Goal: Information Seeking & Learning: Learn about a topic

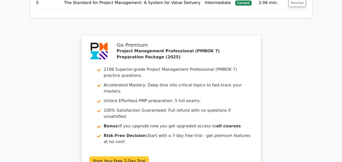
scroll to position [1403, 0]
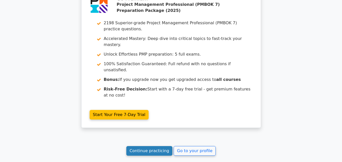
click at [155, 146] on link "Continue practicing" at bounding box center [149, 151] width 46 height 10
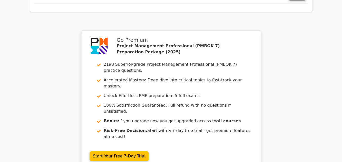
scroll to position [1352, 0]
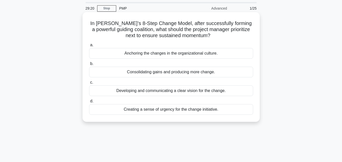
scroll to position [25, 0]
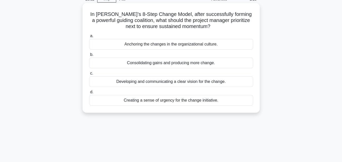
click at [173, 62] on div "Consolidating gains and producing more change." at bounding box center [171, 63] width 164 height 11
click at [89, 56] on input "b. Consolidating gains and producing more change." at bounding box center [89, 54] width 0 height 3
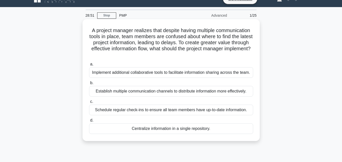
scroll to position [0, 0]
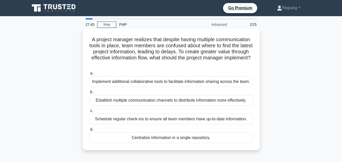
click at [149, 124] on div "Schedule regular check-ins to ensure all team members have up-to-date informati…" at bounding box center [171, 119] width 164 height 11
click at [89, 113] on input "c. Schedule regular check-ins to ensure all team members have up-to-date inform…" at bounding box center [89, 110] width 0 height 3
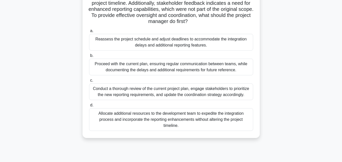
scroll to position [76, 0]
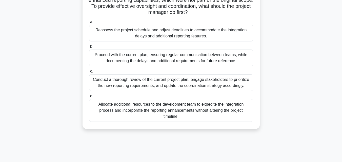
click at [174, 81] on div "Conduct a thorough review of the current project plan, engage stakeholders to p…" at bounding box center [171, 82] width 164 height 17
click at [89, 73] on input "c. Conduct a thorough review of the current project plan, engage stakeholders t…" at bounding box center [89, 71] width 0 height 3
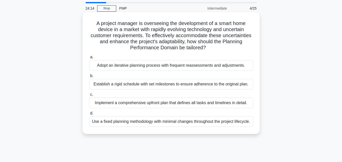
scroll to position [25, 0]
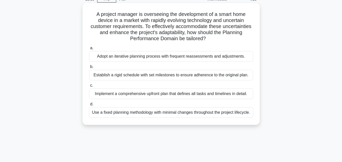
click at [121, 57] on div "Adopt an iterative planning process with frequent reassessments and adjustments." at bounding box center [171, 56] width 164 height 11
click at [89, 50] on input "a. Adopt an iterative planning process with frequent reassessments and adjustme…" at bounding box center [89, 48] width 0 height 3
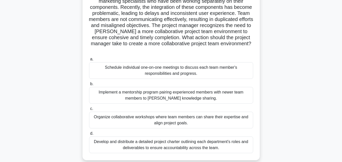
scroll to position [76, 0]
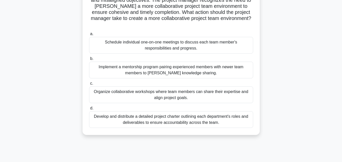
click at [113, 95] on div "Organize collaborative workshops where team members can share their expertise a…" at bounding box center [171, 95] width 164 height 17
click at [89, 85] on input "c. Organize collaborative workshops where team members can share their expertis…" at bounding box center [89, 83] width 0 height 3
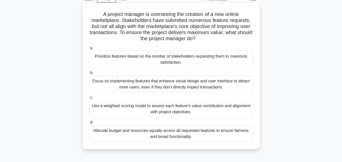
scroll to position [51, 0]
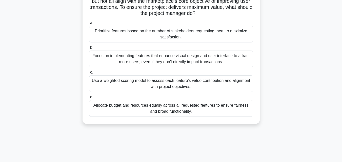
click at [139, 88] on div "Use a weighted scoring model to assess each feature's value contribution and al…" at bounding box center [171, 83] width 164 height 17
click at [89, 74] on input "c. Use a weighted scoring model to assess each feature's value contribution and…" at bounding box center [89, 72] width 0 height 3
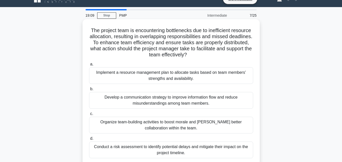
scroll to position [0, 0]
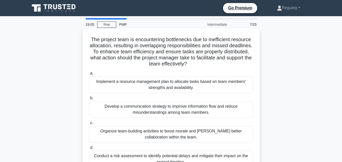
drag, startPoint x: 188, startPoint y: 58, endPoint x: 89, endPoint y: 40, distance: 101.5
click at [89, 40] on h5 "The project team is encountering bottlenecks due to inefficient resource alloca…" at bounding box center [171, 51] width 165 height 31
copy h5 "The project team is encountering bottlenecks due to inefficient resource alloca…"
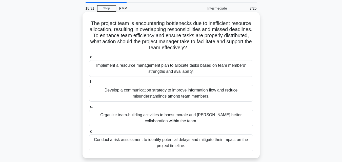
scroll to position [25, 0]
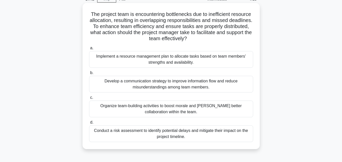
click at [154, 62] on div "Implement a resource management plan to allocate tasks based on team members' s…" at bounding box center [171, 59] width 164 height 17
click at [89, 50] on input "a. Implement a resource management plan to allocate tasks based on team members…" at bounding box center [89, 48] width 0 height 3
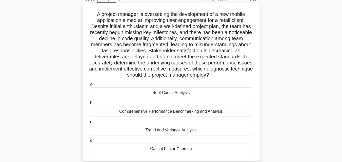
click at [146, 97] on div "Root Cause Analysis" at bounding box center [171, 93] width 164 height 11
click at [89, 86] on input "a. Root Cause Analysis" at bounding box center [89, 84] width 0 height 3
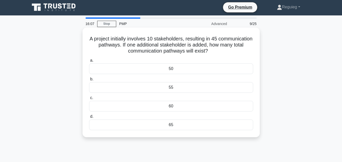
scroll to position [0, 0]
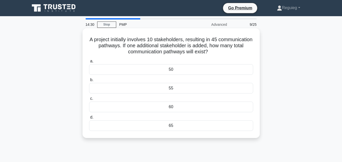
click at [182, 71] on div "50" at bounding box center [171, 69] width 164 height 11
click at [89, 63] on input "a. 50" at bounding box center [89, 61] width 0 height 3
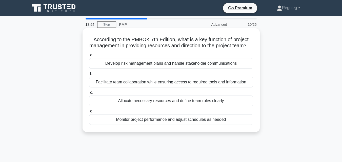
click at [163, 106] on div "Allocate necessary resources and define team roles clearly" at bounding box center [171, 101] width 164 height 11
click at [89, 94] on input "c. Allocate necessary resources and define team roles clearly" at bounding box center [89, 92] width 0 height 3
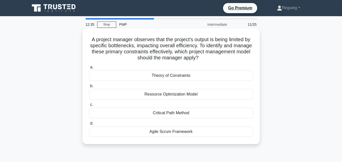
click at [154, 77] on div "Theory of Constraints" at bounding box center [171, 75] width 164 height 11
click at [89, 69] on input "a. Theory of Constraints" at bounding box center [89, 67] width 0 height 3
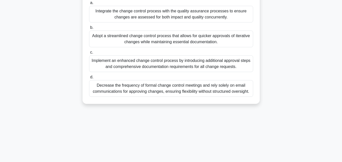
scroll to position [101, 0]
click at [131, 65] on div "Implement an enhanced change control process by introducing additional approval…" at bounding box center [171, 63] width 164 height 17
click at [89, 54] on input "c. Implement an enhanced change control process by introducing additional appro…" at bounding box center [89, 52] width 0 height 3
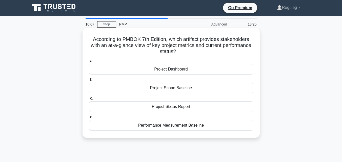
scroll to position [0, 0]
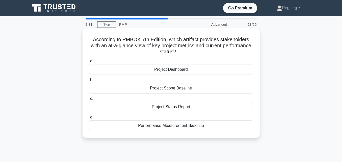
drag, startPoint x: 149, startPoint y: 38, endPoint x: 207, endPoint y: 50, distance: 59.0
click at [209, 51] on h5 "According to PMBOK 7th Edition, which artifact provides stakeholders with an at…" at bounding box center [171, 45] width 165 height 19
copy h5 "Edition, which artifact provides stakeholders with an at-a-glance view of key p…"
click at [175, 69] on div "Project Dashboard" at bounding box center [171, 69] width 164 height 11
click at [89, 63] on input "a. Project Dashboard" at bounding box center [89, 61] width 0 height 3
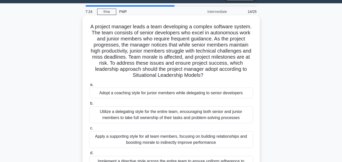
scroll to position [25, 0]
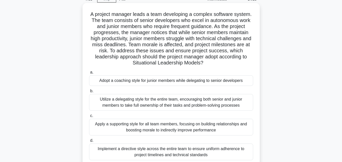
click at [141, 81] on div "Adopt a coaching style for junior members while delegating to senior developers" at bounding box center [171, 80] width 164 height 11
click at [89, 74] on input "a. Adopt a coaching style for junior members while delegating to senior develop…" at bounding box center [89, 72] width 0 height 3
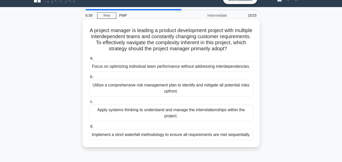
scroll to position [0, 0]
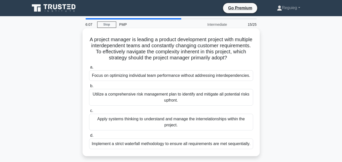
click at [120, 121] on div "Apply systems thinking to understand and manage the interrelationships within t…" at bounding box center [171, 122] width 164 height 17
click at [89, 113] on input "c. Apply systems thinking to understand and manage the interrelationships withi…" at bounding box center [89, 110] width 0 height 3
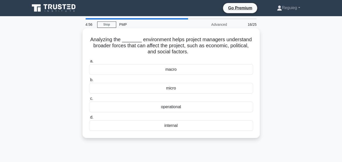
click at [166, 127] on div "internal" at bounding box center [171, 125] width 164 height 11
click at [89, 119] on input "d. internal" at bounding box center [89, 117] width 0 height 3
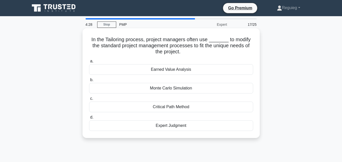
drag, startPoint x: 92, startPoint y: 39, endPoint x: 183, endPoint y: 55, distance: 92.7
click at [183, 55] on h5 "In the Tailoring process, project managers often use _______ to modify the stan…" at bounding box center [171, 45] width 165 height 19
copy h5 "In the Tailoring process, project managers often use _______ to modify the stan…"
click at [118, 64] on label "a. Earned Value Analysis" at bounding box center [171, 66] width 164 height 17
click at [123, 71] on div "Earned Value Analysis" at bounding box center [171, 69] width 164 height 11
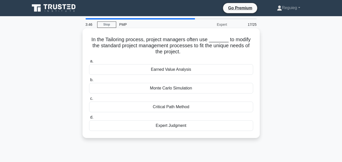
click at [89, 63] on input "a. Earned Value Analysis" at bounding box center [89, 61] width 0 height 3
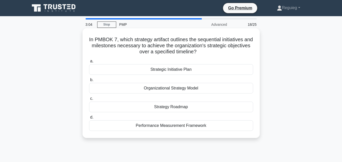
click at [140, 110] on div "Strategy Roadmap" at bounding box center [171, 107] width 164 height 11
click at [89, 100] on input "c. Strategy Roadmap" at bounding box center [89, 98] width 0 height 3
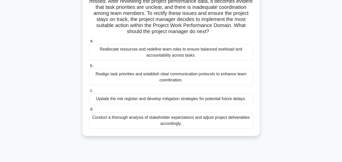
scroll to position [76, 0]
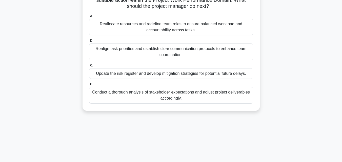
click at [152, 53] on div "Realign task priorities and establish clear communication protocols to enhance …" at bounding box center [171, 52] width 164 height 17
click at [89, 42] on input "b. Realign task priorities and establish clear communication protocols to enhan…" at bounding box center [89, 40] width 0 height 3
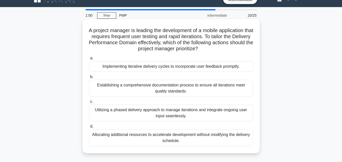
scroll to position [25, 0]
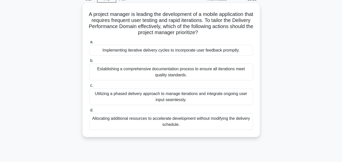
click at [151, 53] on div "Implementing iterative delivery cycles to incorporate user feedback promptly." at bounding box center [171, 50] width 164 height 11
click at [89, 44] on input "a. Implementing iterative delivery cycles to incorporate user feedback promptly." at bounding box center [89, 41] width 0 height 3
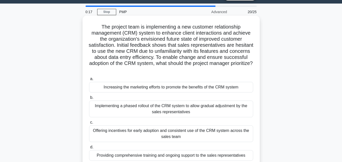
scroll to position [0, 0]
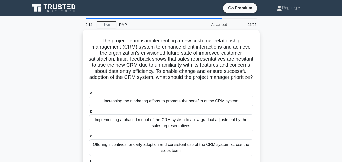
click at [107, 19] on div at bounding box center [153, 18] width 137 height 1
click at [110, 25] on link "Stop" at bounding box center [106, 24] width 19 height 6
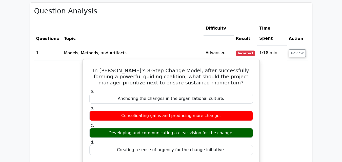
scroll to position [379, 0]
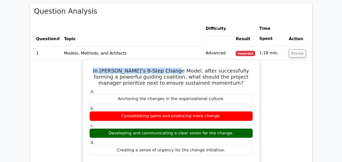
drag, startPoint x: 165, startPoint y: 41, endPoint x: 88, endPoint y: 41, distance: 76.6
click at [87, 62] on div "In [PERSON_NAME]’s 8-Step Change Model, after successfully forming a powerful g…" at bounding box center [171, 146] width 172 height 169
copy h5 "In Kotter’s 8-Step Change Model"
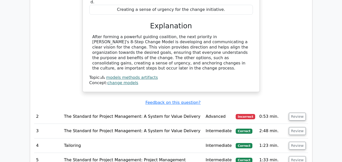
scroll to position [531, 0]
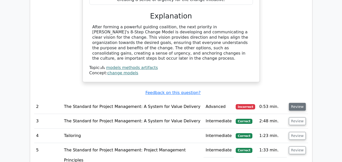
click at [295, 103] on button "Review" at bounding box center [297, 107] width 17 height 8
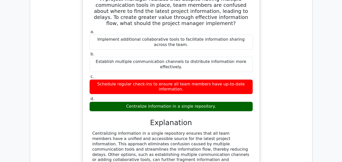
scroll to position [759, 0]
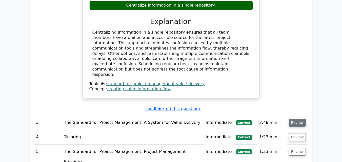
click at [294, 119] on button "Review" at bounding box center [297, 123] width 17 height 8
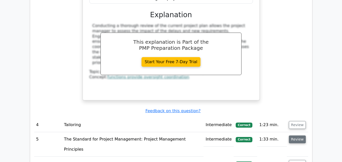
scroll to position [1062, 0]
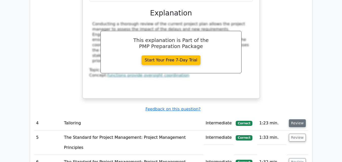
click at [294, 119] on button "Review" at bounding box center [297, 123] width 17 height 8
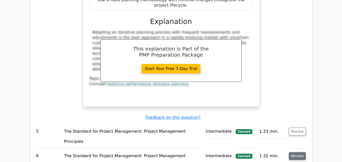
scroll to position [1315, 0]
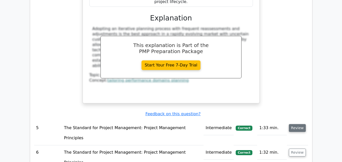
click at [295, 124] on button "Review" at bounding box center [297, 128] width 17 height 8
click at [297, 124] on button "Review" at bounding box center [297, 128] width 17 height 8
click at [296, 124] on button "Review" at bounding box center [297, 128] width 17 height 8
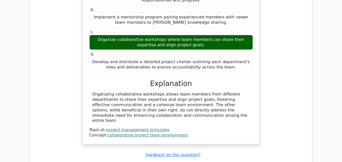
scroll to position [1568, 0]
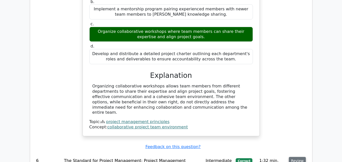
click at [294, 157] on button "Review" at bounding box center [297, 161] width 17 height 8
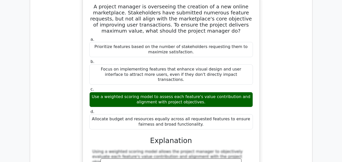
scroll to position [1846, 0]
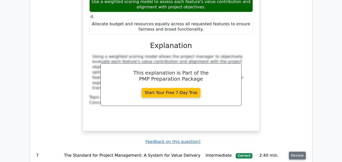
click at [294, 152] on button "Review" at bounding box center [297, 156] width 17 height 8
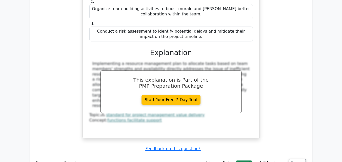
scroll to position [2099, 0]
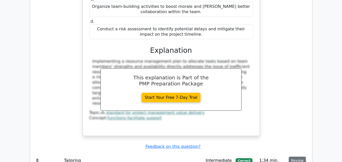
click at [297, 157] on button "Review" at bounding box center [297, 161] width 17 height 8
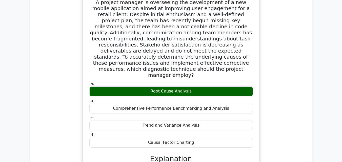
scroll to position [2327, 0]
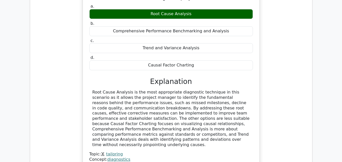
scroll to position [2352, 0]
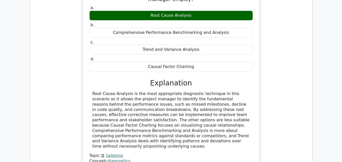
drag, startPoint x: 142, startPoint y: 89, endPoint x: 201, endPoint y: 92, distance: 59.0
copy h5 "communication pathways"
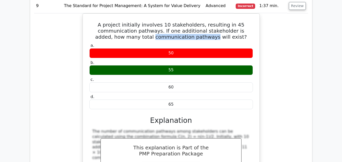
scroll to position [2555, 0]
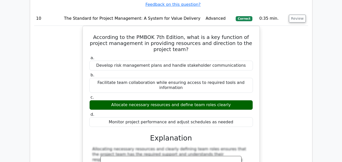
scroll to position [2757, 0]
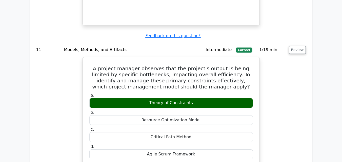
scroll to position [2959, 0]
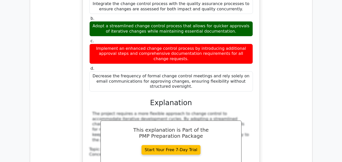
scroll to position [3313, 0]
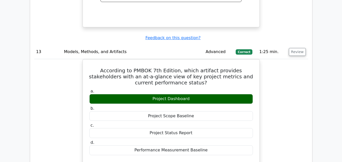
scroll to position [3516, 0]
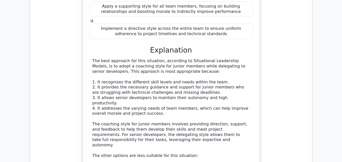
scroll to position [3920, 0]
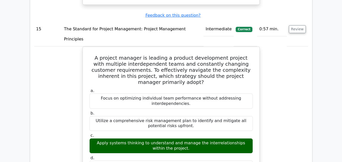
scroll to position [4173, 0]
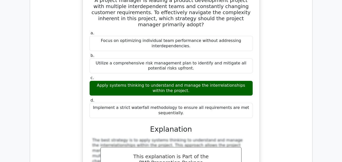
scroll to position [4199, 0]
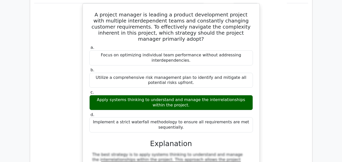
drag, startPoint x: 169, startPoint y: 44, endPoint x: 140, endPoint y: 45, distance: 29.4
copy h5 "environment"
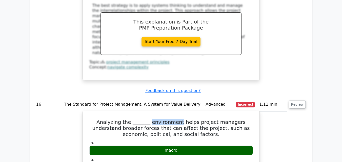
scroll to position [4426, 0]
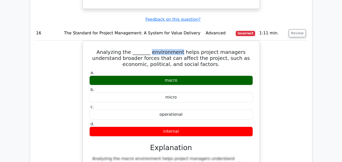
scroll to position [4414, 0]
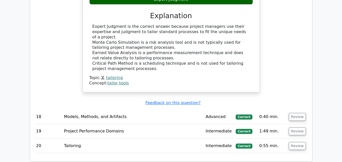
scroll to position [4786, 0]
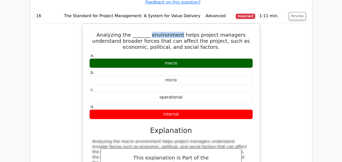
scroll to position [4432, 0]
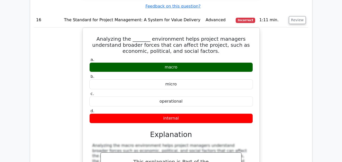
drag, startPoint x: 183, startPoint y: 47, endPoint x: 88, endPoint y: 33, distance: 96.6
copy h5 "In the Tailoring process, project managers often use _______ to modify the stan…"
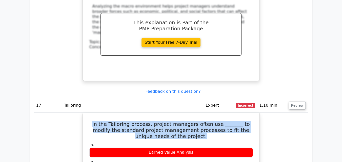
scroll to position [4584, 0]
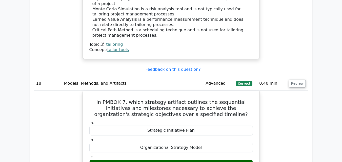
scroll to position [4812, 0]
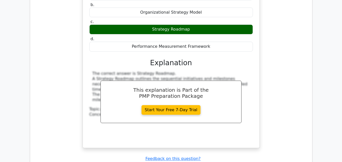
scroll to position [5014, 0]
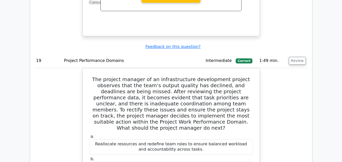
scroll to position [5039, 0]
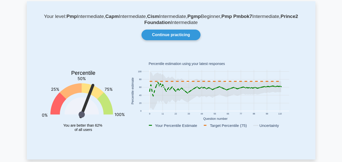
scroll to position [51, 0]
